Goal: Entertainment & Leisure: Consume media (video, audio)

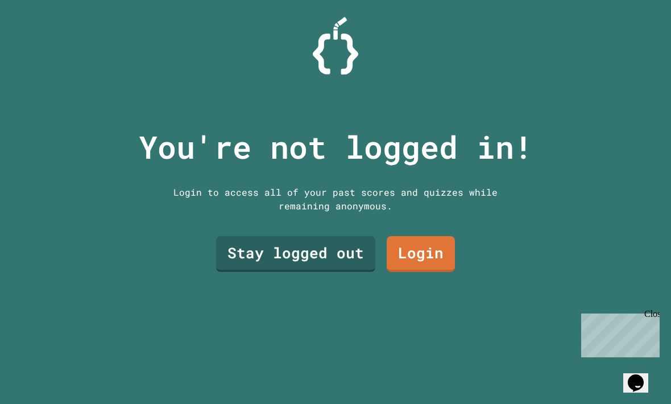
click at [325, 272] on link "Stay logged out" at bounding box center [295, 254] width 159 height 36
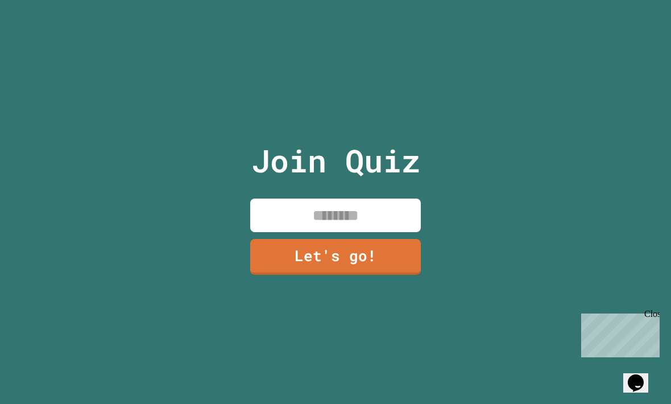
click at [367, 231] on input at bounding box center [335, 215] width 171 height 34
type input "*******"
click at [379, 275] on link "Let's go!" at bounding box center [335, 257] width 171 height 36
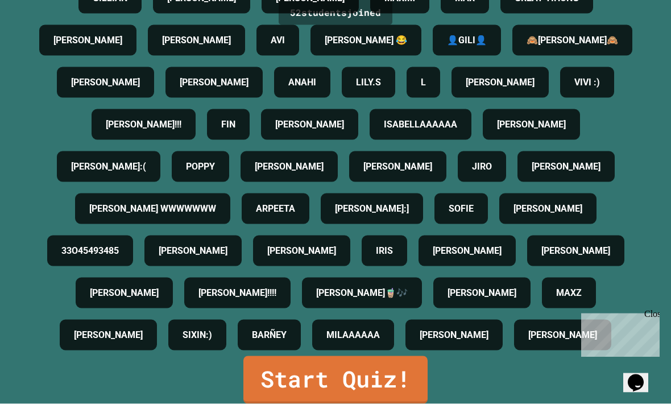
click at [365, 403] on link "Start Quiz!" at bounding box center [335, 380] width 184 height 48
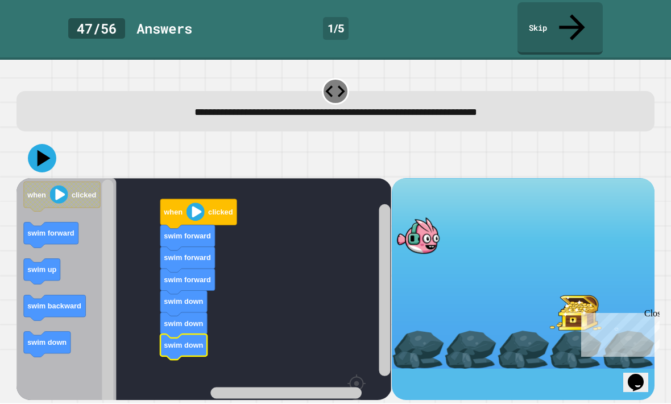
click at [40, 144] on icon at bounding box center [42, 158] width 28 height 28
click at [51, 139] on div at bounding box center [334, 159] width 637 height 40
click at [49, 144] on icon at bounding box center [42, 158] width 28 height 28
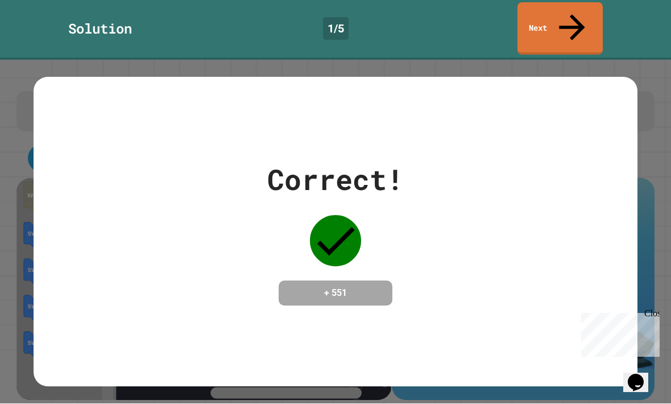
click at [556, 147] on div "Correct! + 551" at bounding box center [336, 231] width 604 height 309
click at [565, 26] on link "Next" at bounding box center [559, 29] width 85 height 52
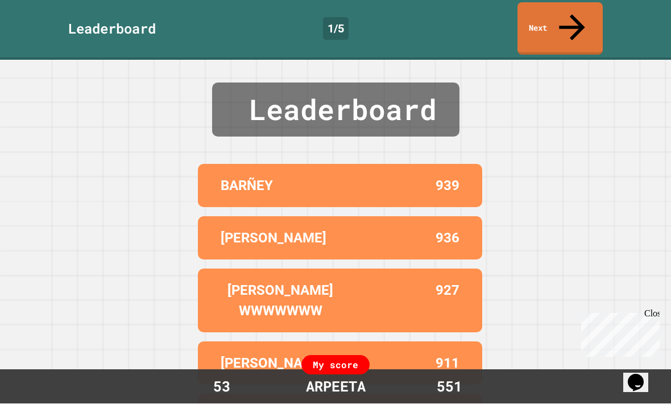
click at [562, 0] on html "We are updating our servers at 7PM EST [DATE]. [PERSON_NAME] should continue to…" at bounding box center [335, 202] width 671 height 404
click at [557, 9] on link "Next" at bounding box center [559, 29] width 85 height 52
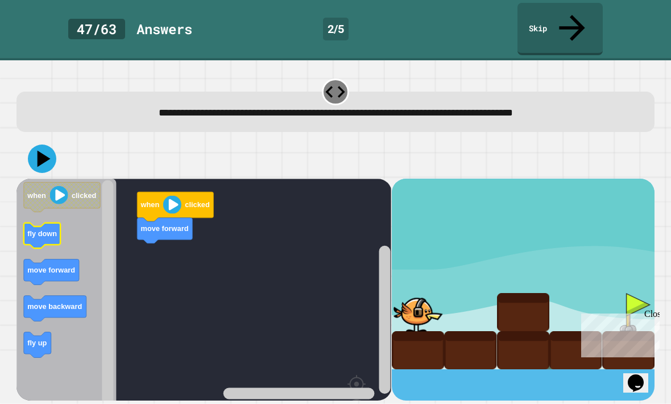
click at [35, 222] on icon "Blockly Workspace" at bounding box center [42, 235] width 36 height 26
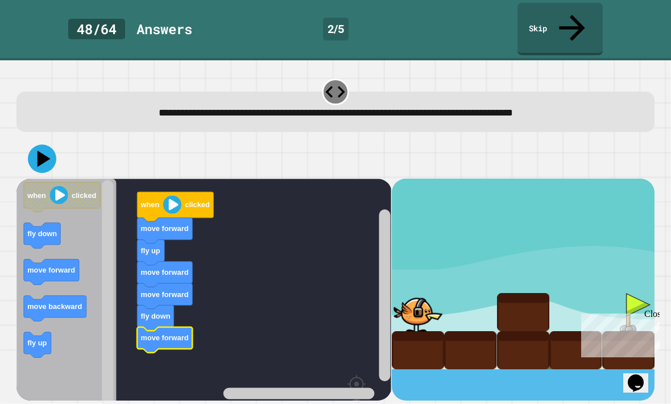
click at [40, 144] on icon at bounding box center [42, 158] width 28 height 28
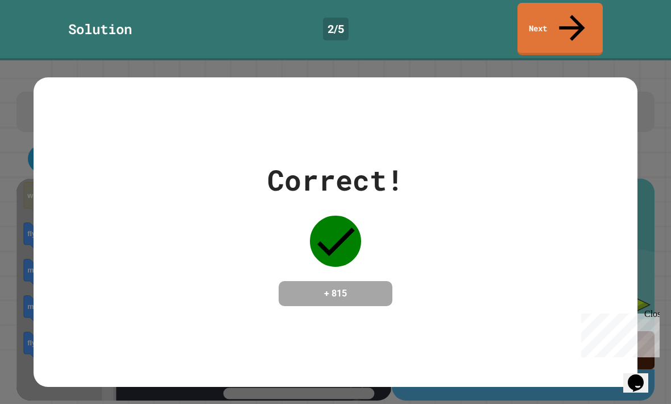
click at [628, 136] on div "Correct! + 815" at bounding box center [336, 231] width 604 height 309
click at [634, 172] on div "Correct! + 815" at bounding box center [336, 232] width 604 height 147
click at [586, 5] on link "Next" at bounding box center [559, 29] width 85 height 52
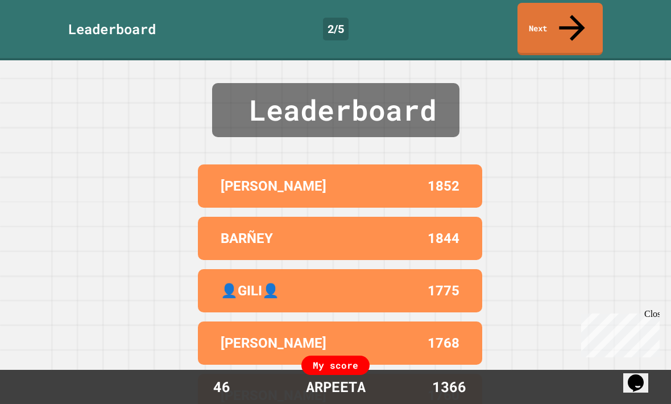
click at [546, 11] on link "Next" at bounding box center [559, 29] width 85 height 52
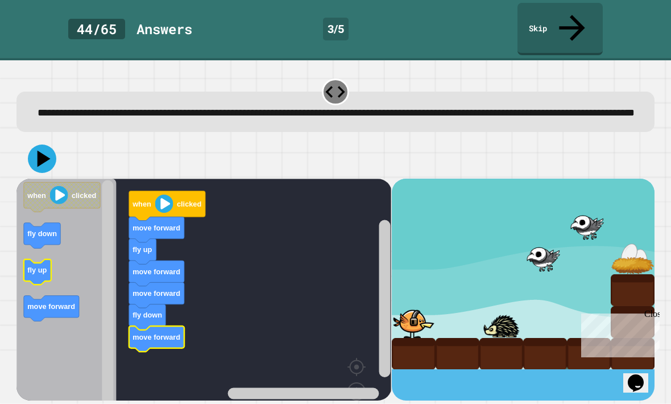
click at [28, 266] on text "fly up" at bounding box center [37, 270] width 19 height 9
click at [67, 341] on icon "Blockly Workspace" at bounding box center [65, 312] width 99 height 267
click at [62, 354] on icon "Blockly Workspace" at bounding box center [65, 312] width 99 height 267
click at [77, 355] on icon "Blockly Workspace" at bounding box center [65, 312] width 99 height 267
click at [94, 350] on icon "Blockly Workspace" at bounding box center [65, 312] width 99 height 267
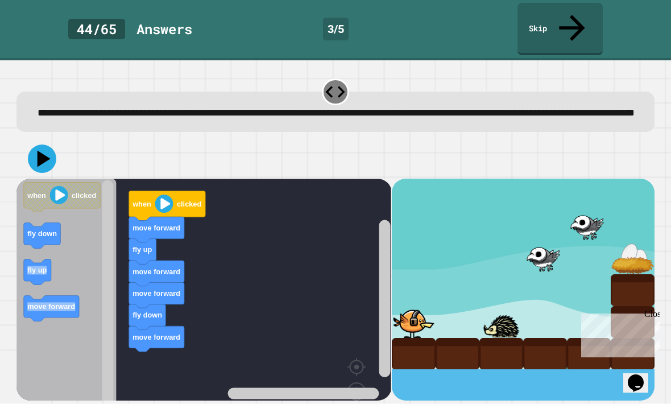
click at [93, 349] on icon "Blockly Workspace" at bounding box center [65, 312] width 99 height 267
click at [364, 211] on rect "Blockly Workspace" at bounding box center [203, 312] width 375 height 267
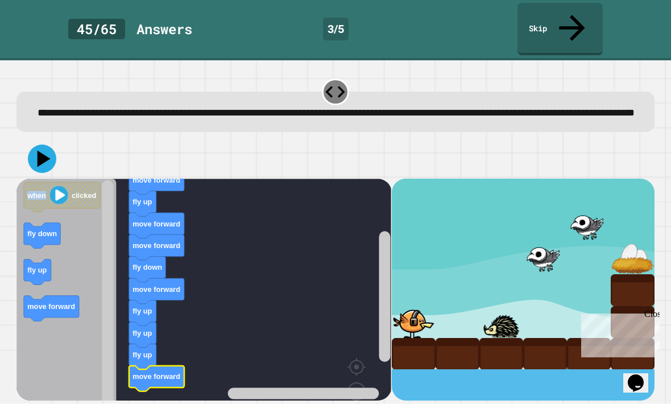
click at [506, 139] on div at bounding box center [334, 159] width 637 height 40
click at [44, 150] on icon at bounding box center [44, 158] width 13 height 16
click at [45, 150] on icon at bounding box center [44, 158] width 13 height 16
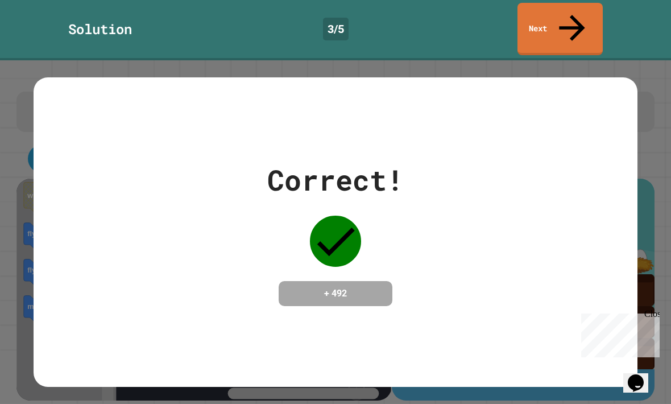
click at [645, 80] on div "Correct! + 492" at bounding box center [335, 231] width 671 height 343
click at [558, 5] on link "Next" at bounding box center [559, 29] width 85 height 52
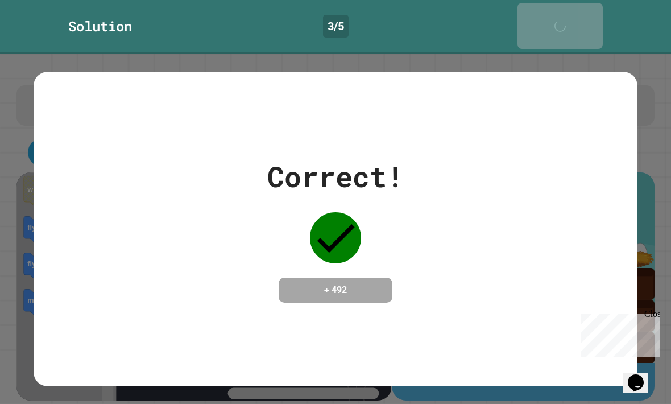
click at [563, 9] on div "Next" at bounding box center [560, 26] width 28 height 35
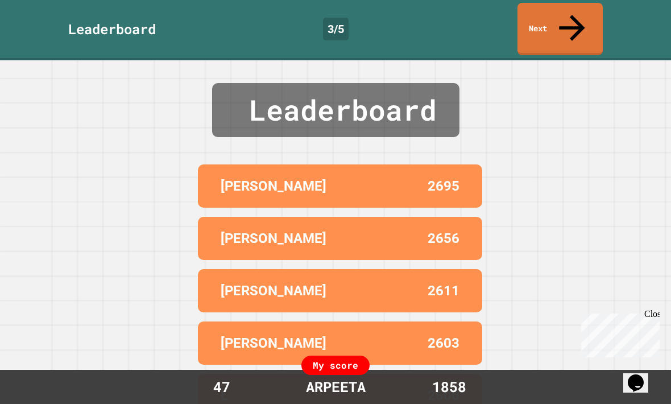
click at [548, 14] on link "Next" at bounding box center [559, 29] width 85 height 52
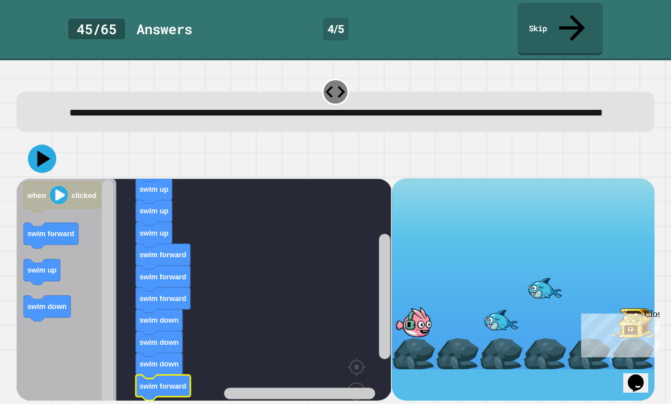
click at [535, 10] on link "Skip" at bounding box center [559, 29] width 85 height 52
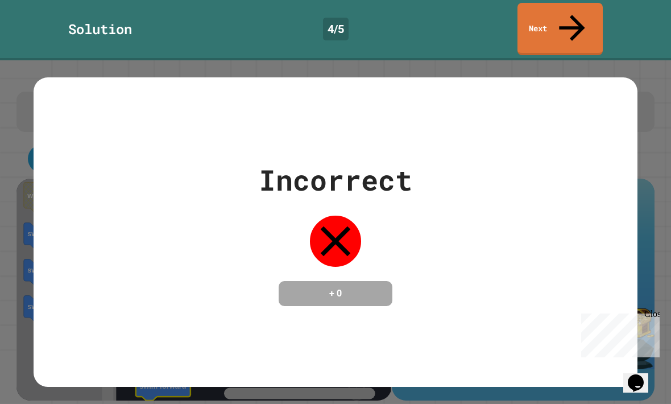
click at [568, 18] on link "Next" at bounding box center [559, 29] width 85 height 52
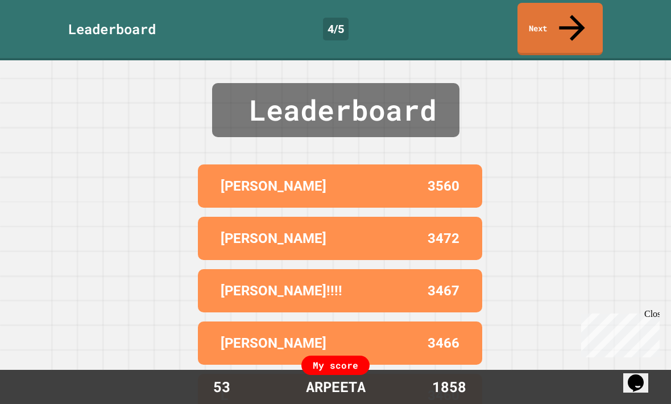
click at [566, 9] on icon at bounding box center [572, 28] width 39 height 39
